Goal: Task Accomplishment & Management: Manage account settings

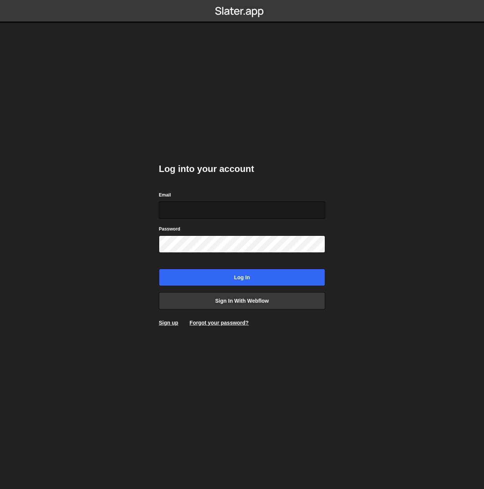
click at [206, 212] on input "Email" at bounding box center [242, 209] width 166 height 17
type input "[DOMAIN_NAME][EMAIL_ADDRESS][DOMAIN_NAME]"
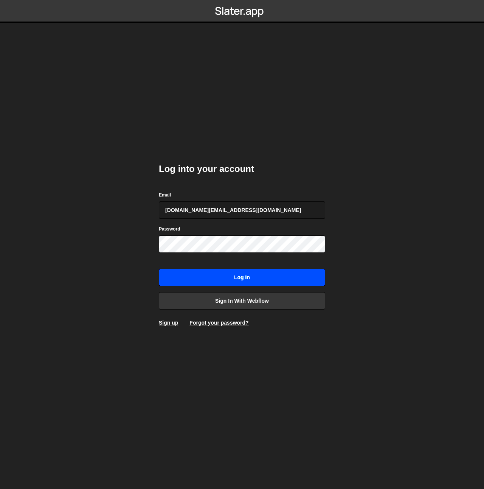
click at [264, 277] on input "Log in" at bounding box center [242, 277] width 166 height 17
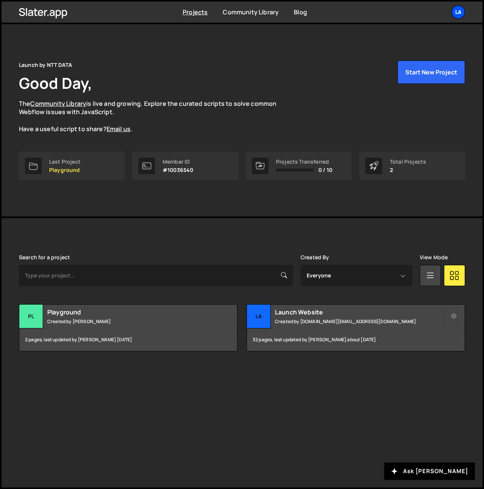
click at [453, 12] on div "La" at bounding box center [458, 12] width 14 height 14
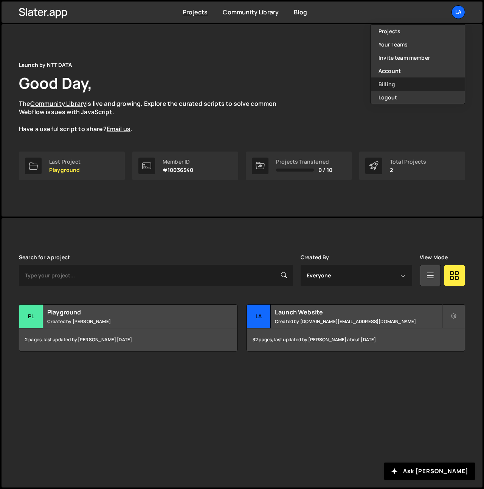
click at [388, 82] on link "Billing" at bounding box center [418, 83] width 94 height 13
